Goal: Task Accomplishment & Management: Use online tool/utility

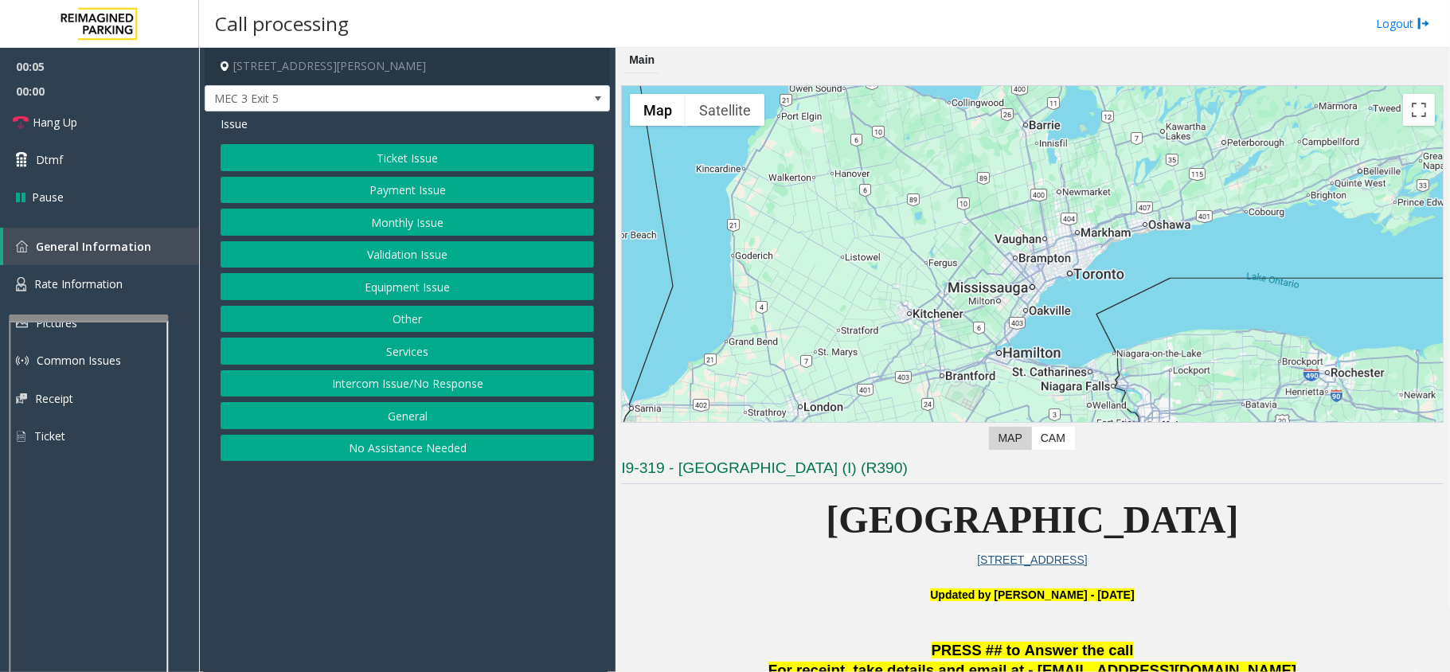
drag, startPoint x: 415, startPoint y: 393, endPoint x: 428, endPoint y: 360, distance: 36.1
click at [415, 393] on button "Intercom Issue/No Response" at bounding box center [407, 383] width 373 height 27
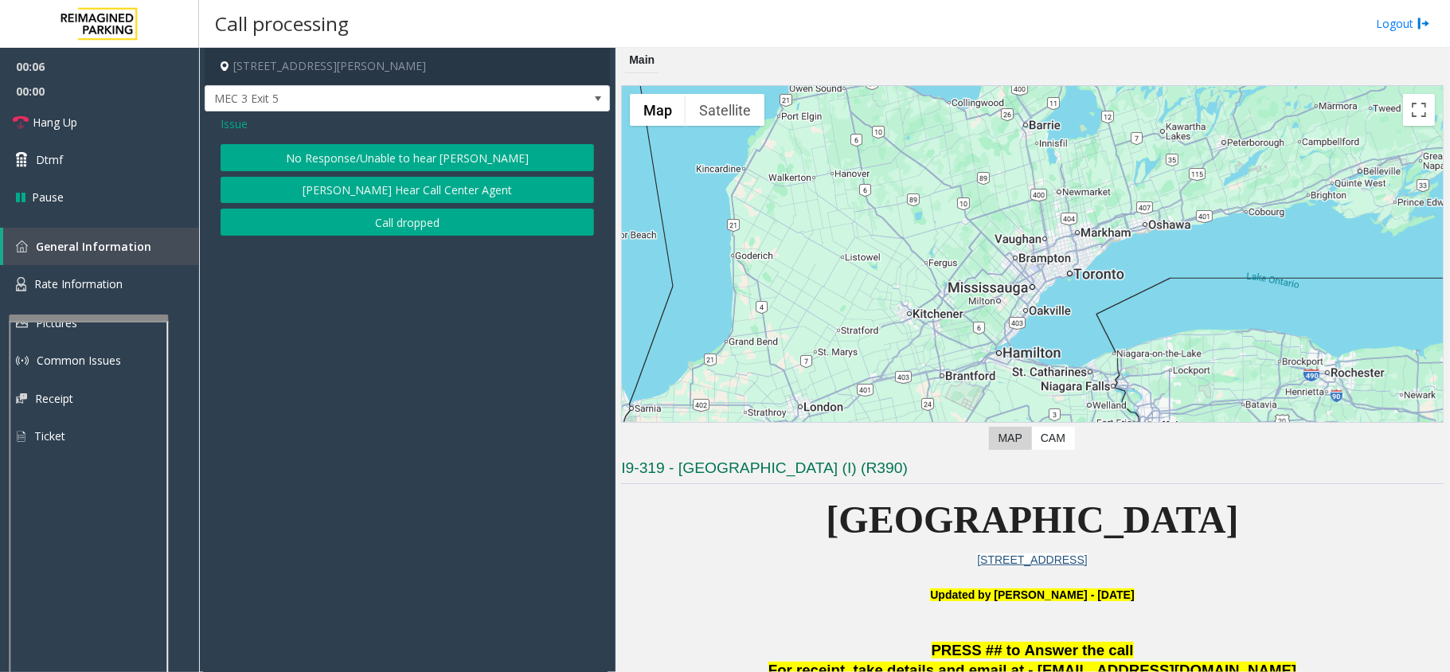
click at [415, 164] on button "No Response/Unable to hear [PERSON_NAME]" at bounding box center [407, 157] width 373 height 27
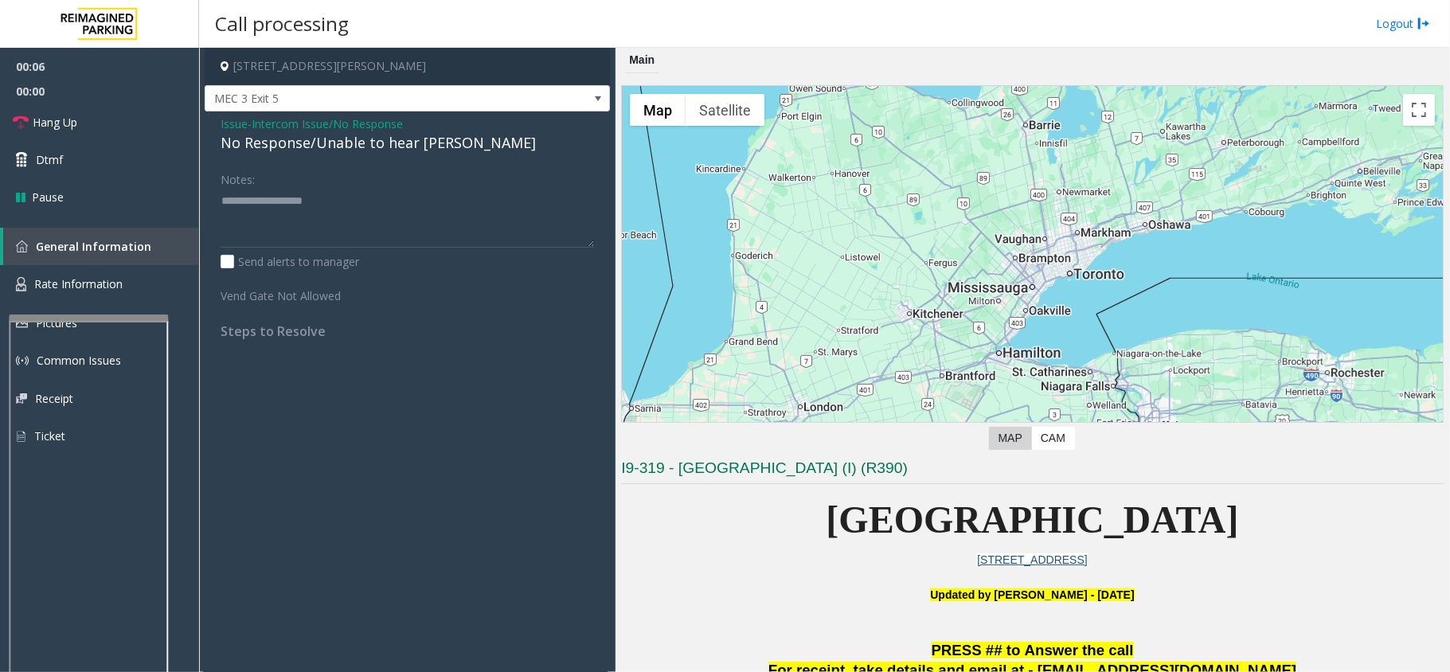
click at [368, 142] on div "No Response/Unable to hear [PERSON_NAME]" at bounding box center [407, 142] width 373 height 21
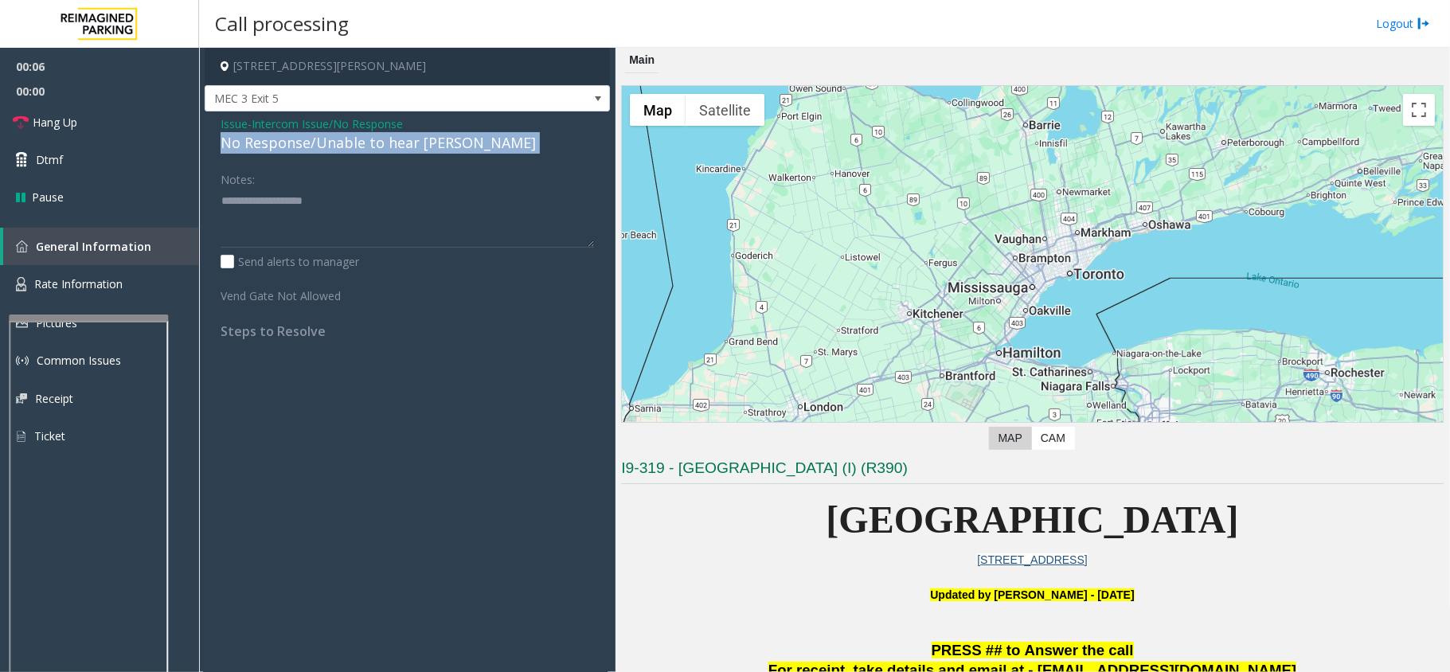
click at [368, 142] on div "No Response/Unable to hear [PERSON_NAME]" at bounding box center [407, 142] width 373 height 21
copy div "No Response/Unable to hear [PERSON_NAME]"
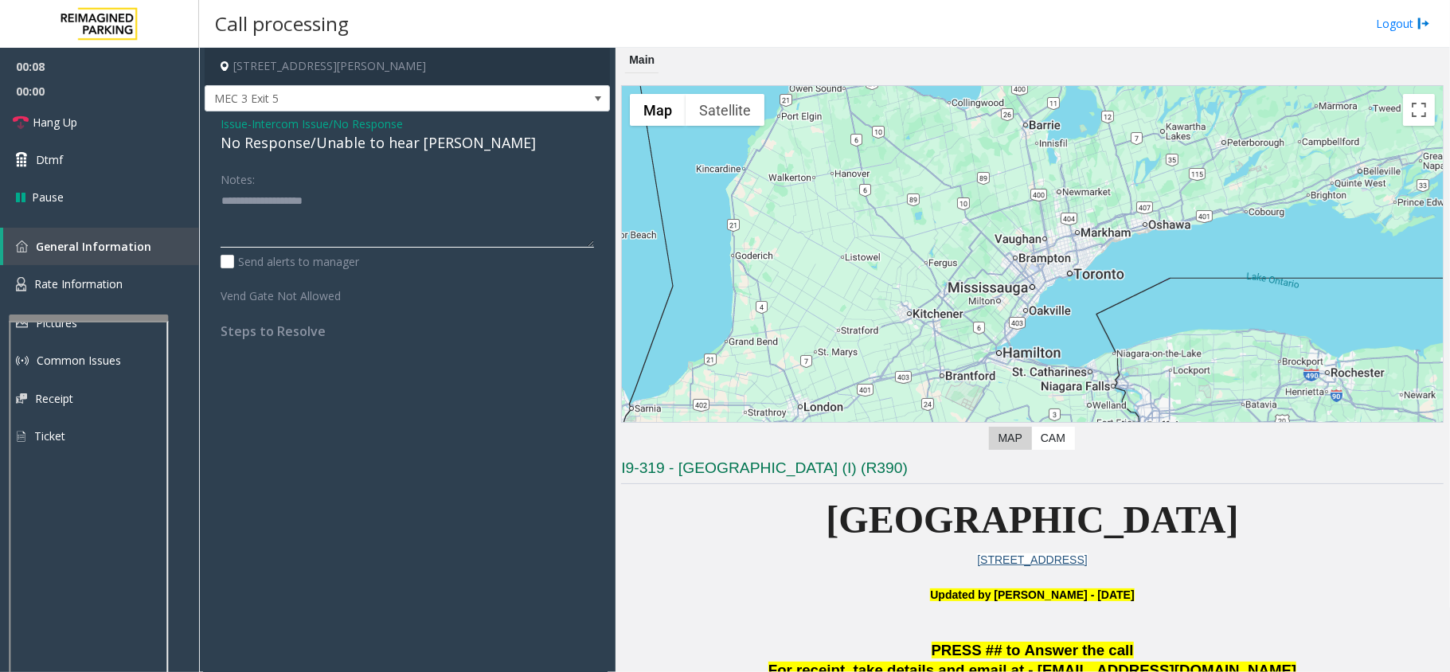
click at [361, 205] on textarea at bounding box center [407, 218] width 373 height 60
paste textarea "**********"
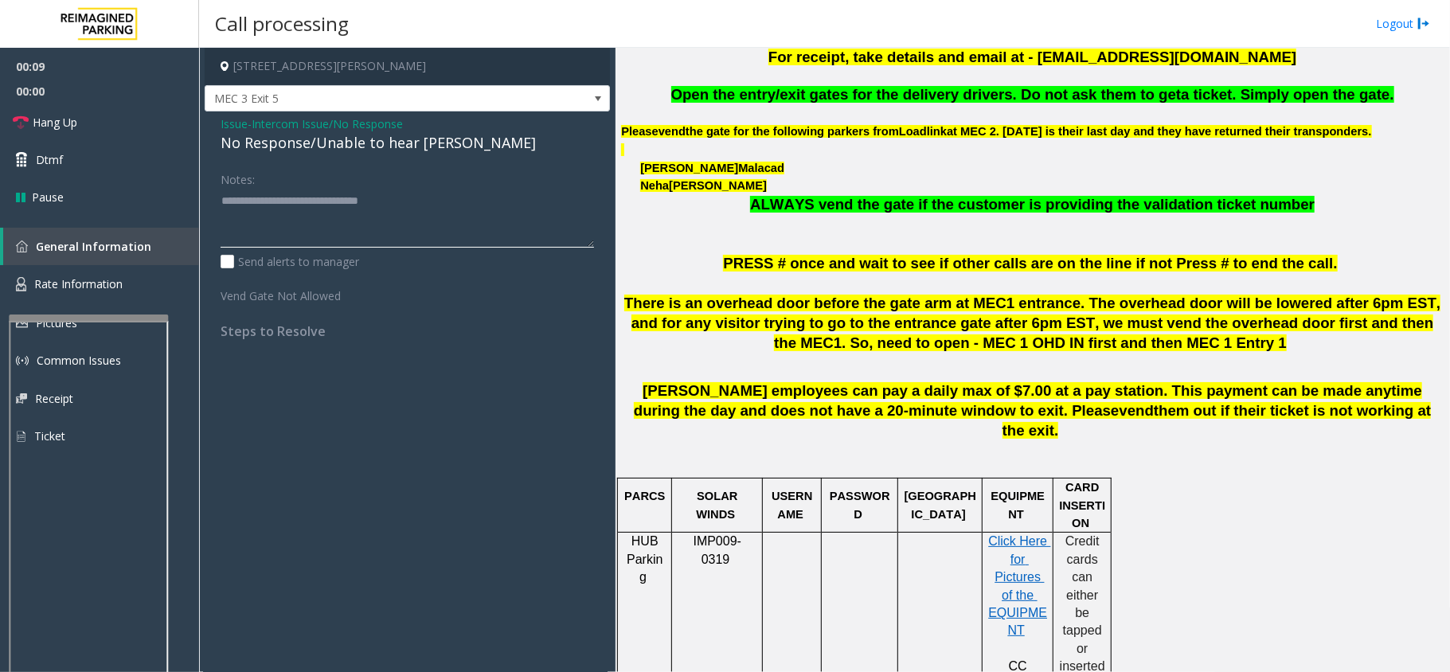
scroll to position [637, 0]
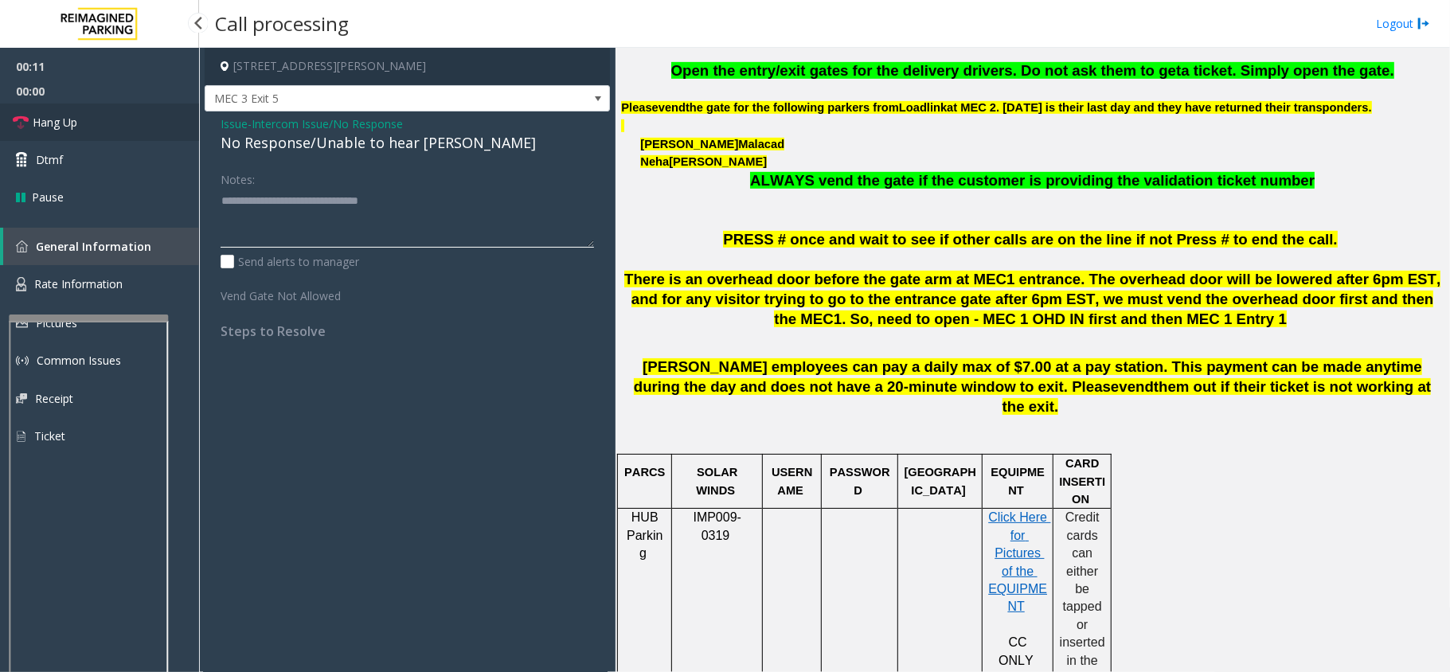
type textarea "**********"
click at [22, 123] on icon at bounding box center [21, 123] width 16 height 16
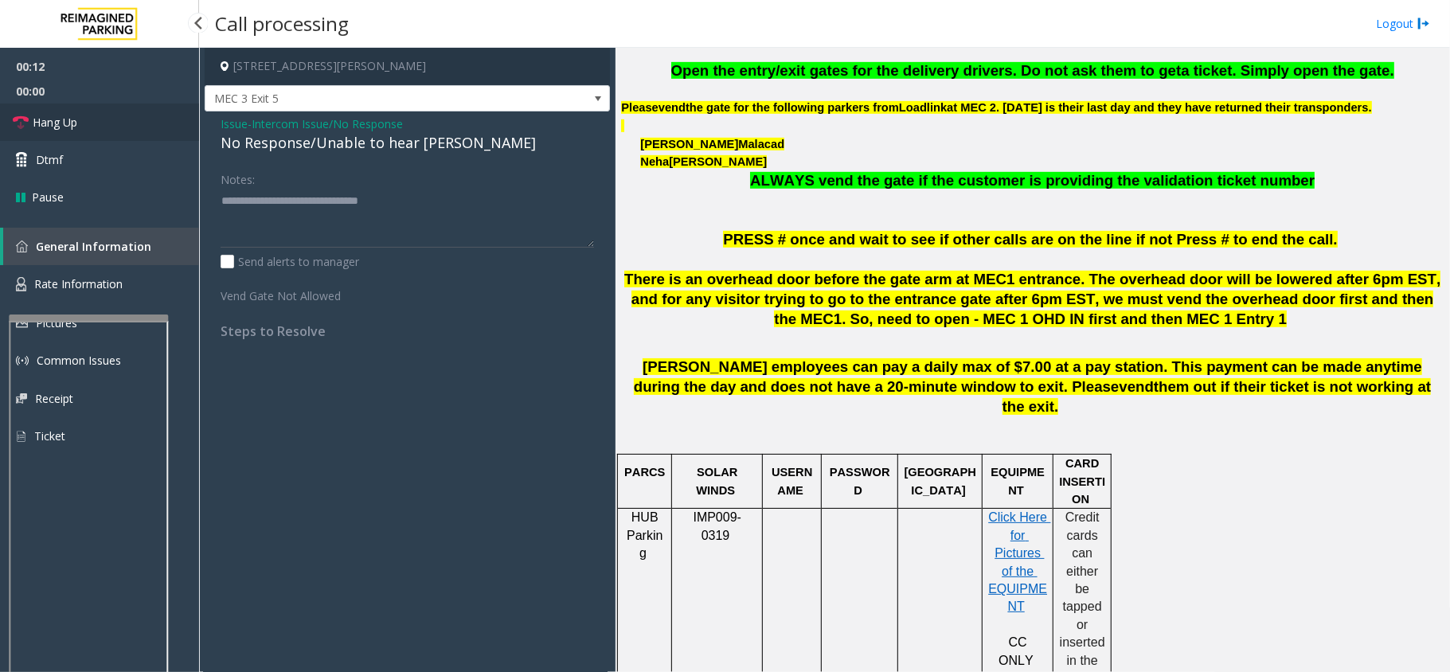
click at [22, 123] on icon at bounding box center [21, 123] width 16 height 16
click at [23, 122] on icon at bounding box center [21, 123] width 16 height 16
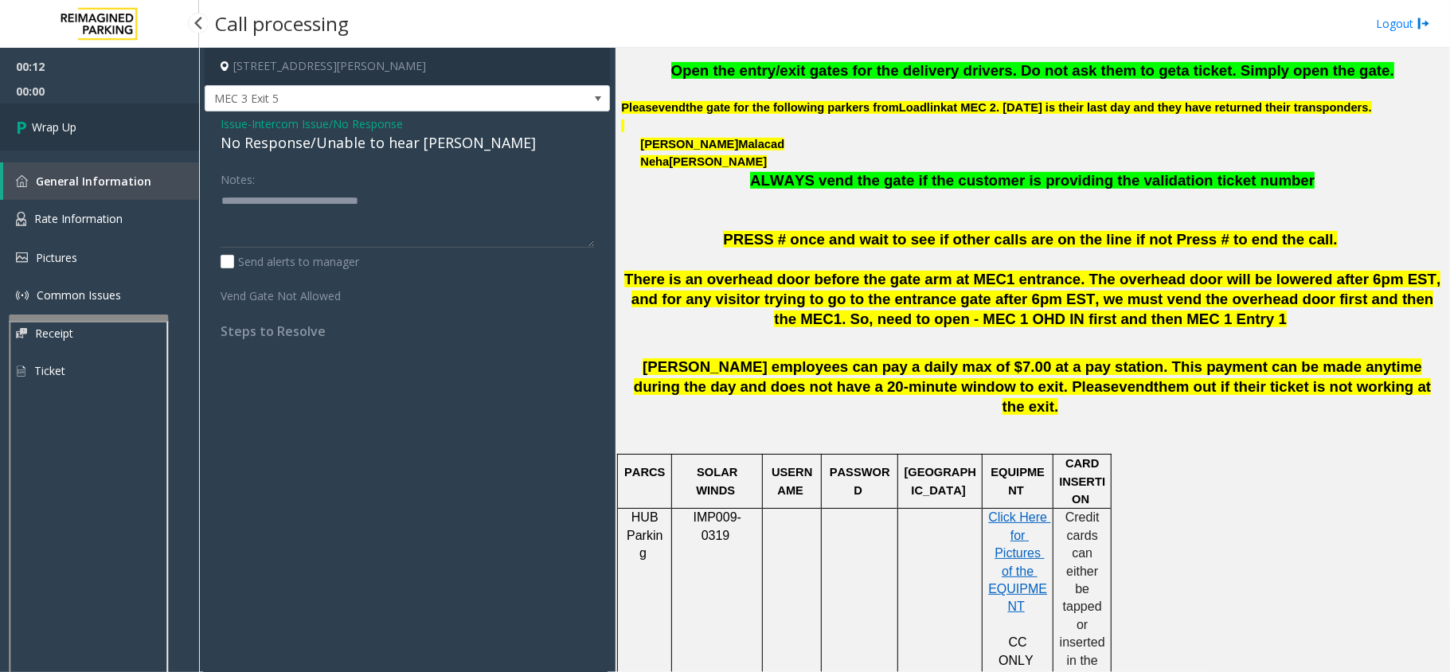
click at [23, 122] on icon at bounding box center [24, 127] width 16 height 26
